Goal: Information Seeking & Learning: Learn about a topic

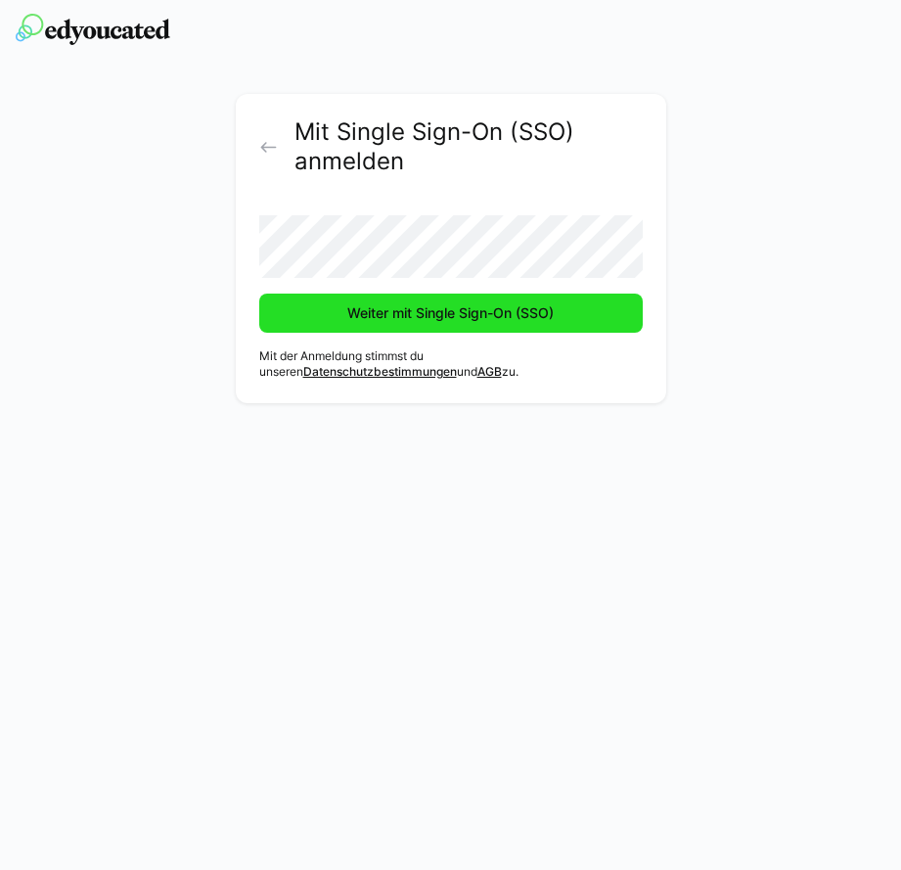
click at [330, 305] on span "Weiter mit Single Sign-On (SSO)" at bounding box center [451, 313] width 384 height 39
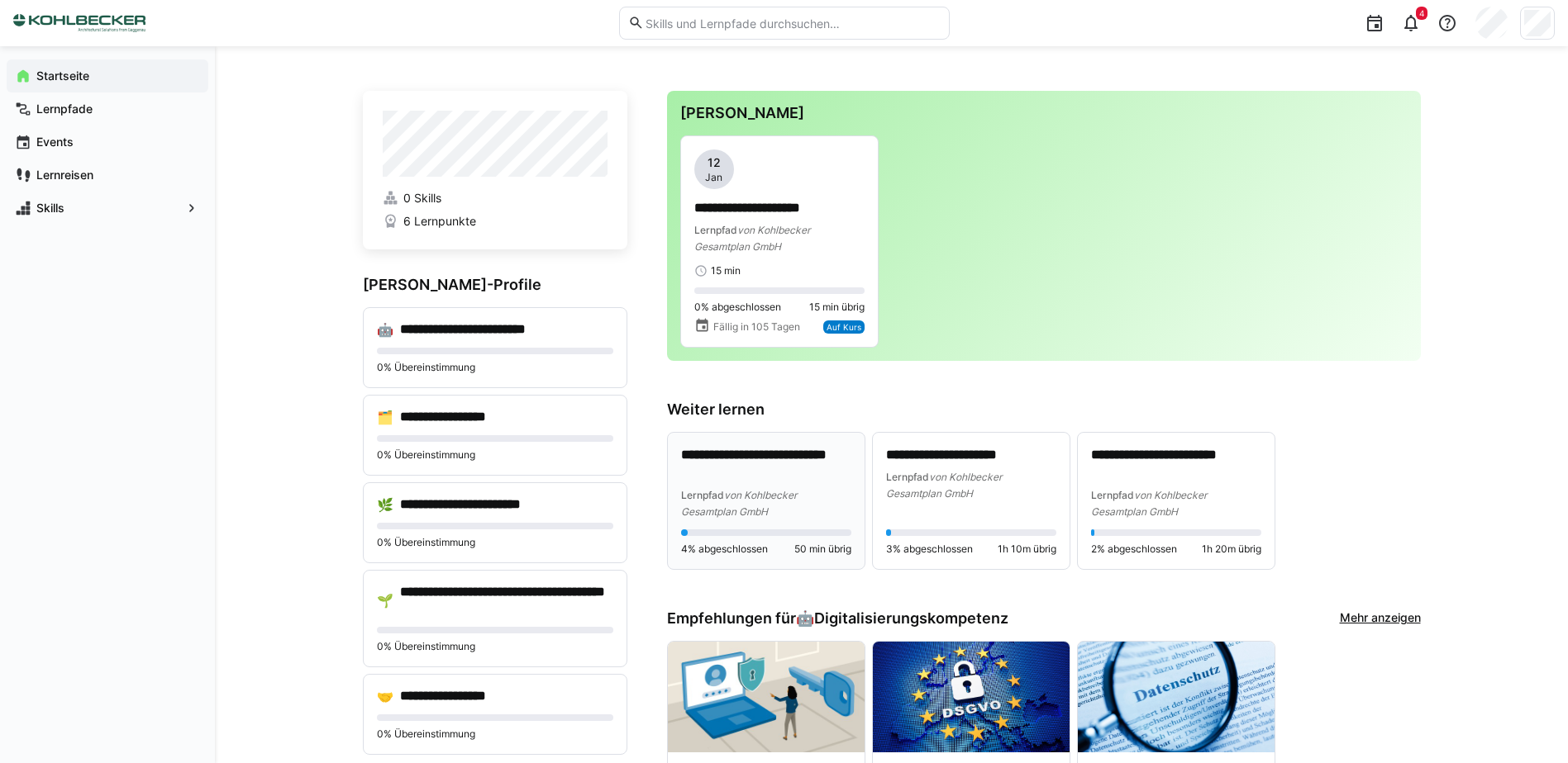
click at [739, 493] on span "von Kohlbecker Gesamtplan GmbH" at bounding box center [739, 503] width 116 height 29
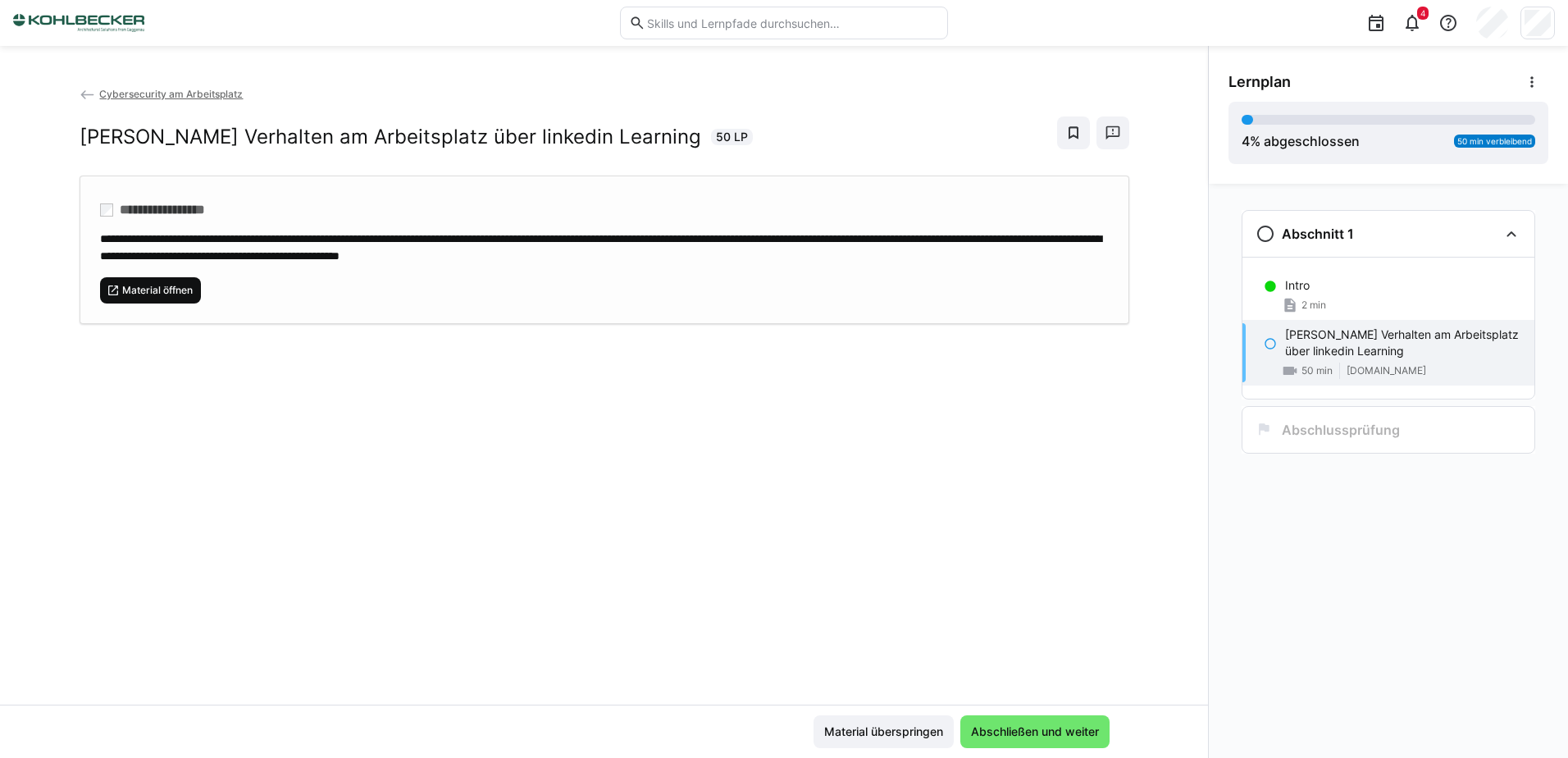
click at [162, 288] on span "Material öffnen" at bounding box center [158, 291] width 74 height 13
